Goal: Transaction & Acquisition: Purchase product/service

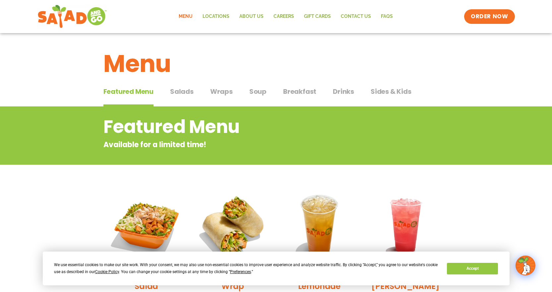
click at [183, 91] on span "Salads" at bounding box center [182, 91] width 24 height 10
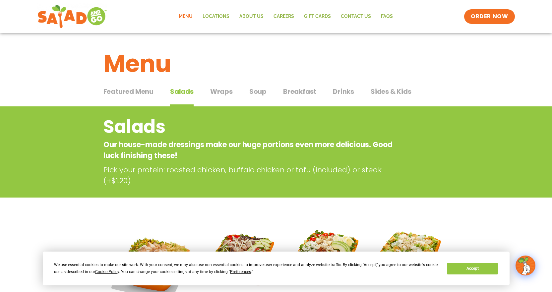
click at [219, 90] on span "Wraps" at bounding box center [221, 91] width 23 height 10
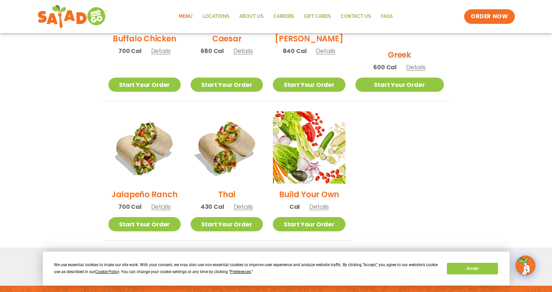
scroll to position [398, 0]
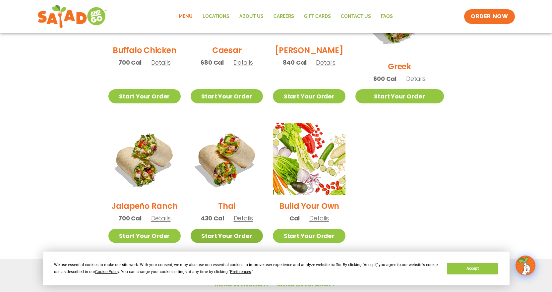
click at [236, 229] on link "Start Your Order" at bounding box center [226, 236] width 72 height 14
